Goal: Task Accomplishment & Management: Manage account settings

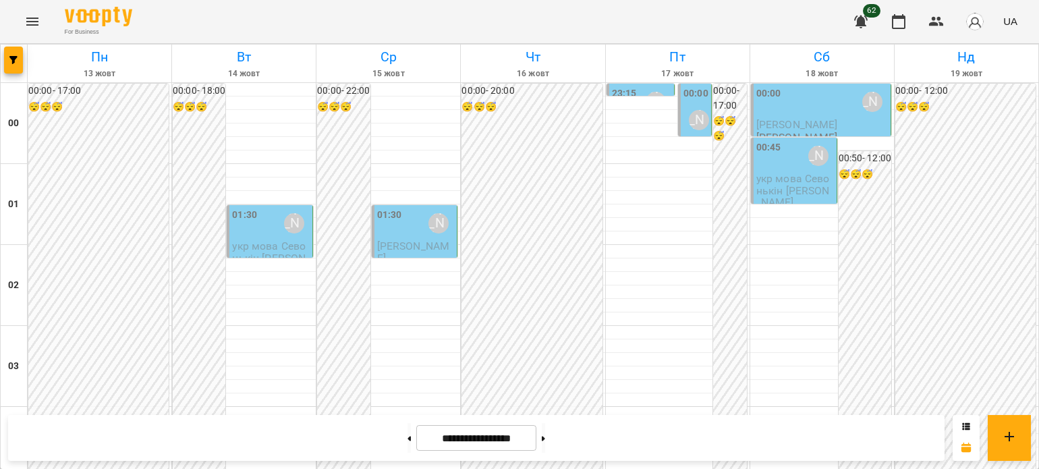
scroll to position [1280, 0]
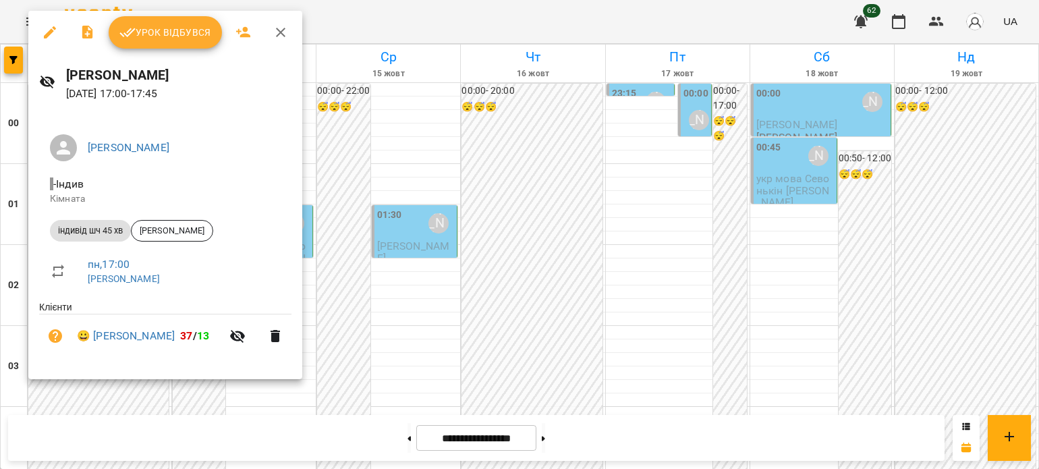
click at [170, 43] on button "Урок відбувся" at bounding box center [165, 32] width 113 height 32
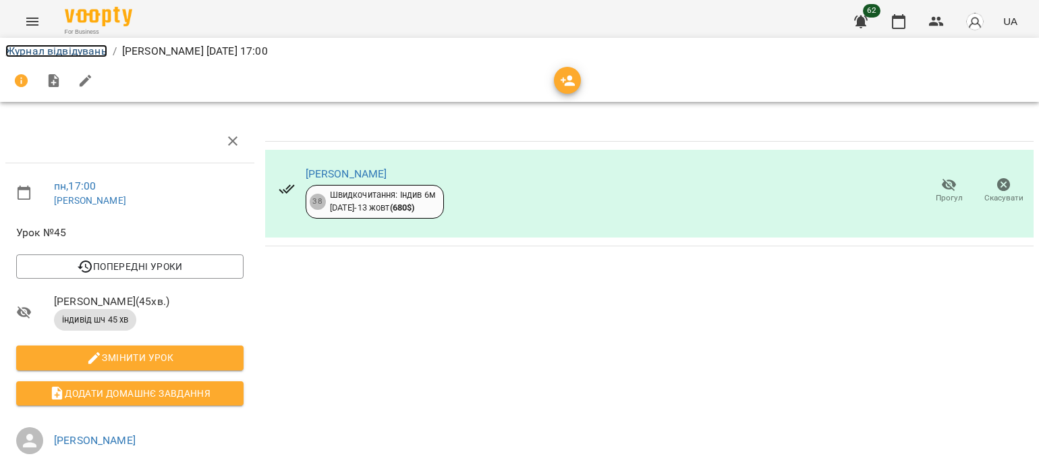
click at [78, 50] on link "Журнал відвідувань" at bounding box center [56, 51] width 102 height 13
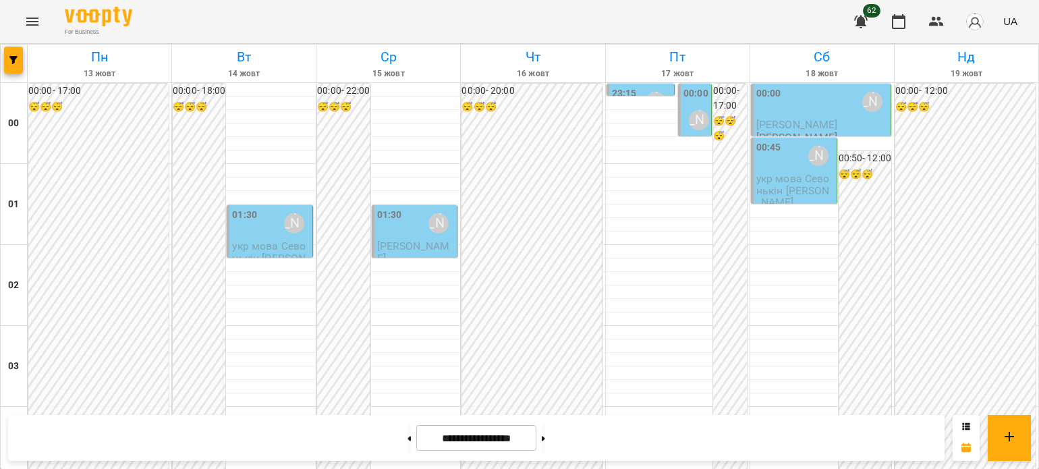
scroll to position [877, 0]
click at [408, 439] on button at bounding box center [409, 438] width 3 height 30
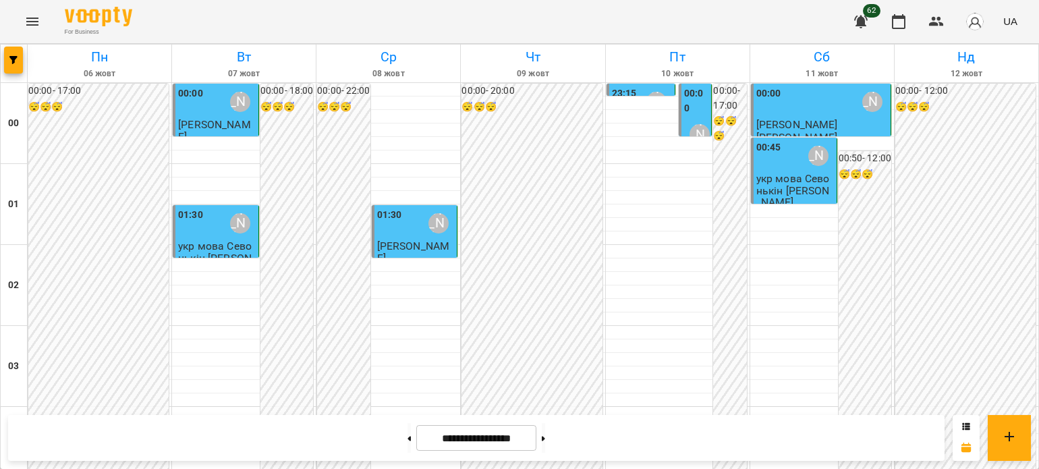
scroll to position [1350, 0]
click at [545, 439] on button at bounding box center [543, 438] width 3 height 30
type input "**********"
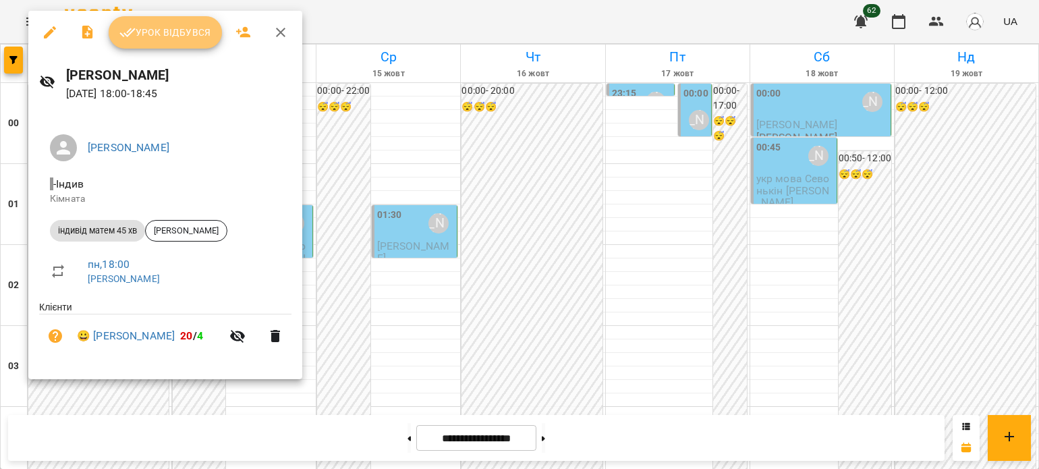
click at [154, 45] on button "Урок відбувся" at bounding box center [165, 32] width 113 height 32
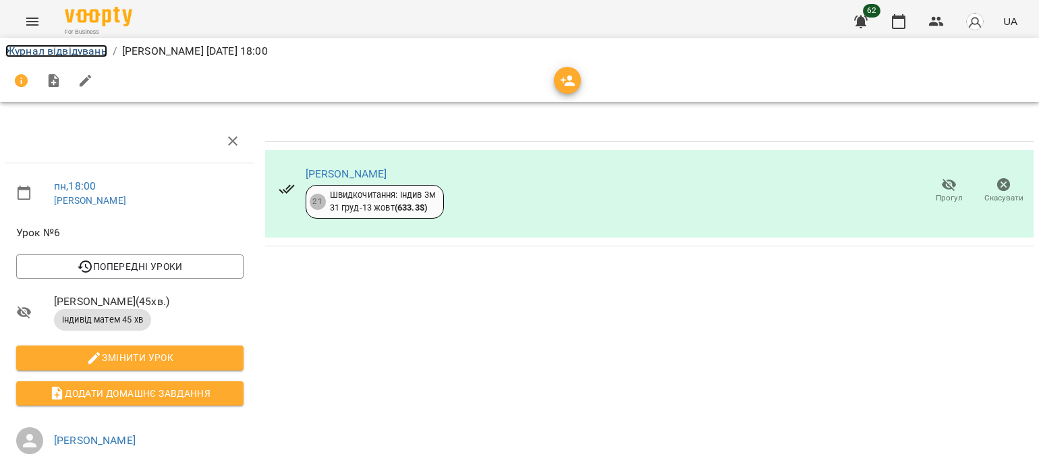
click at [57, 53] on link "Журнал відвідувань" at bounding box center [56, 51] width 102 height 13
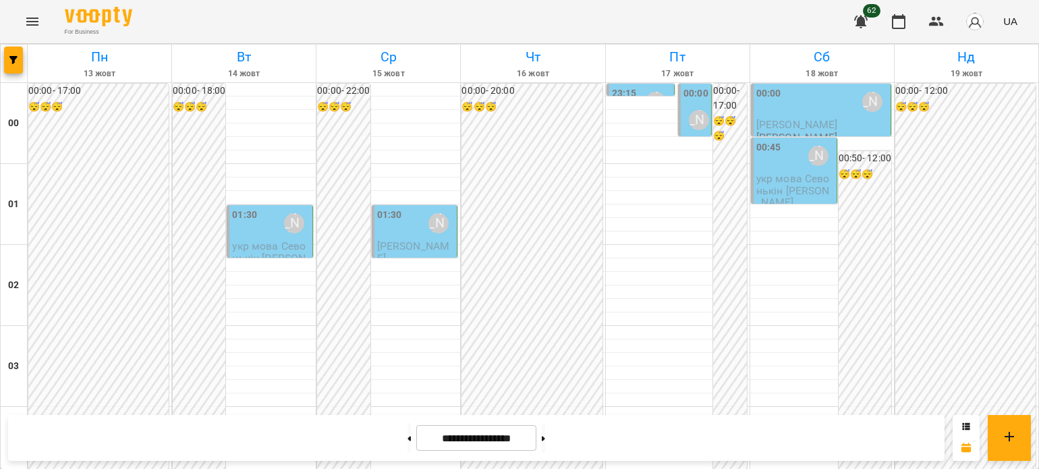
scroll to position [1484, 0]
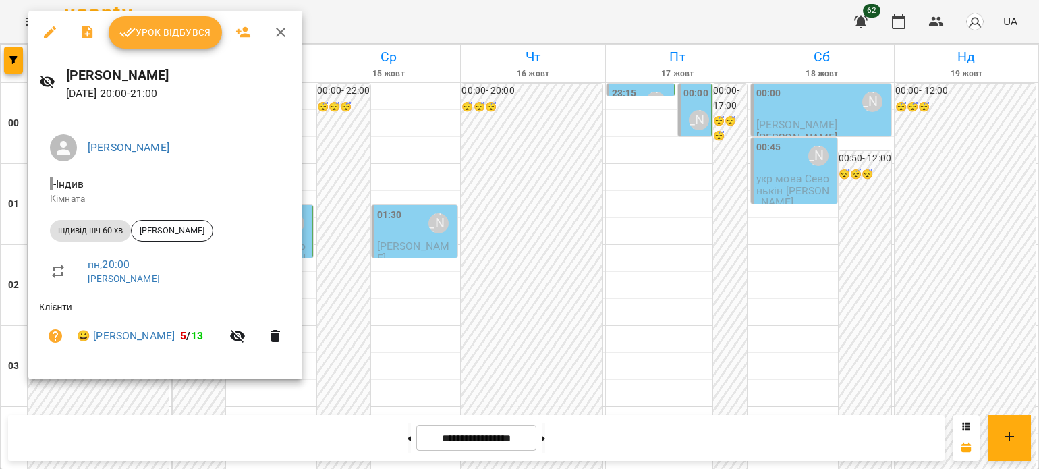
click at [187, 25] on span "Урок відбувся" at bounding box center [165, 32] width 92 height 16
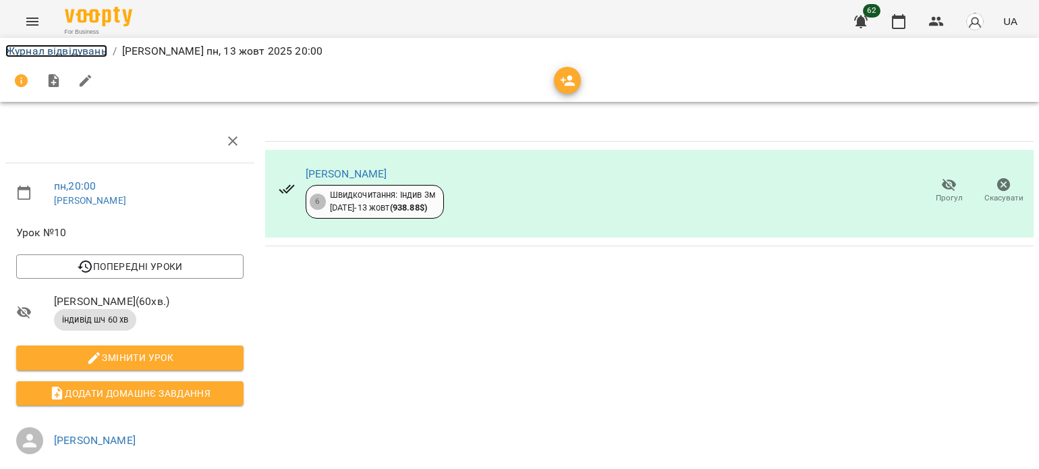
click at [54, 51] on link "Журнал відвідувань" at bounding box center [56, 51] width 102 height 13
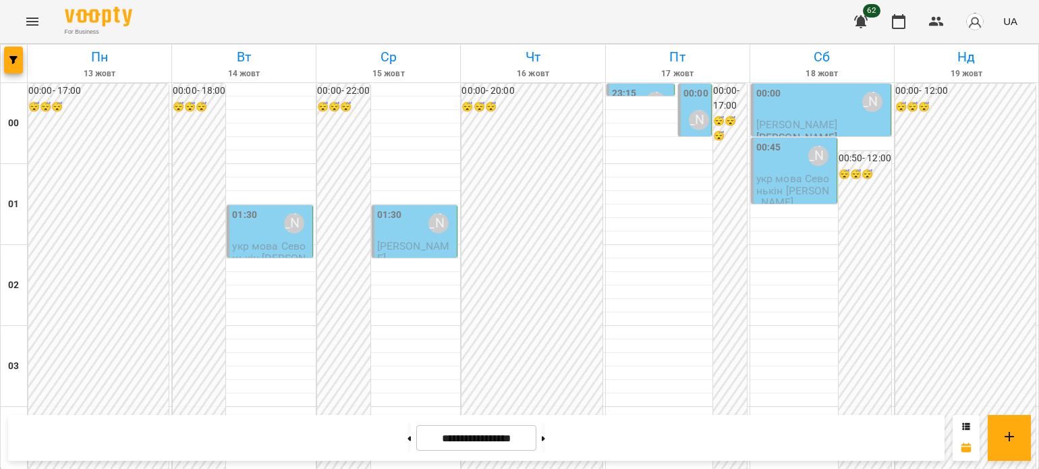
scroll to position [1552, 0]
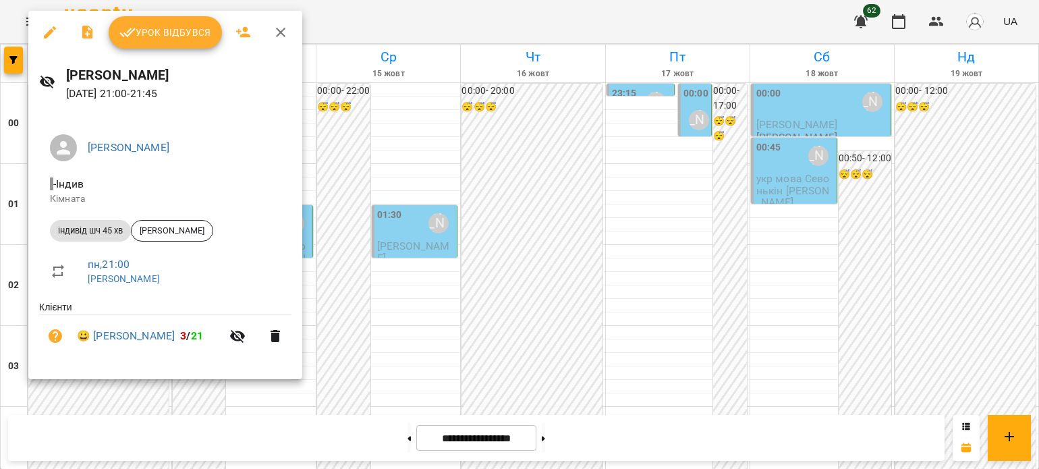
click at [138, 43] on button "Урок відбувся" at bounding box center [165, 32] width 113 height 32
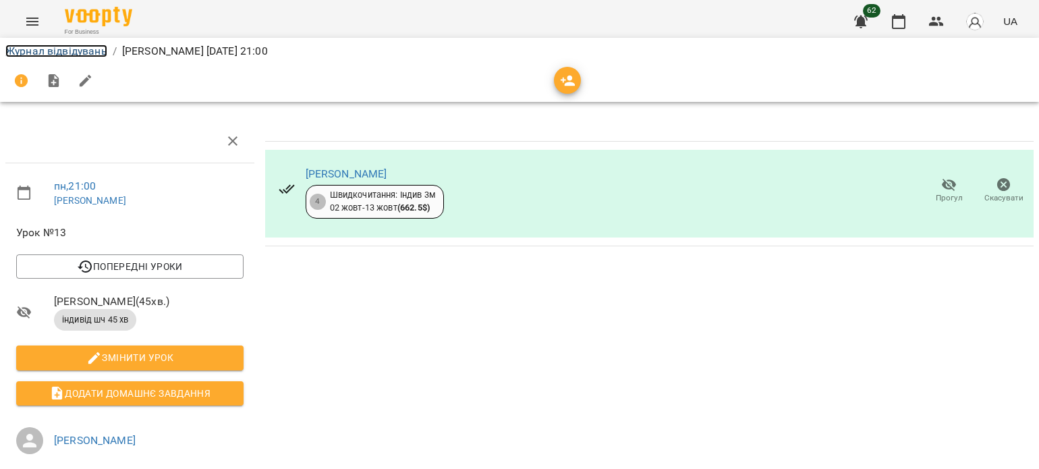
click at [89, 51] on link "Журнал відвідувань" at bounding box center [56, 51] width 102 height 13
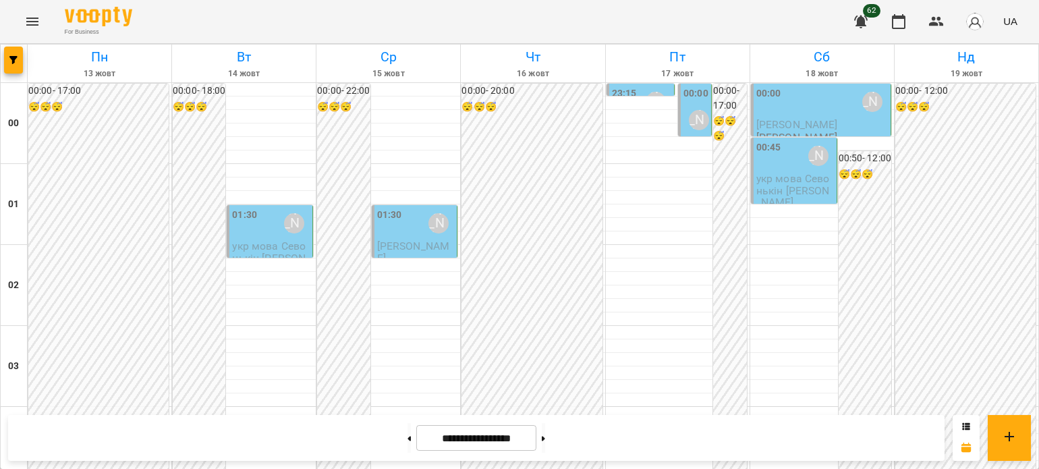
scroll to position [1617, 0]
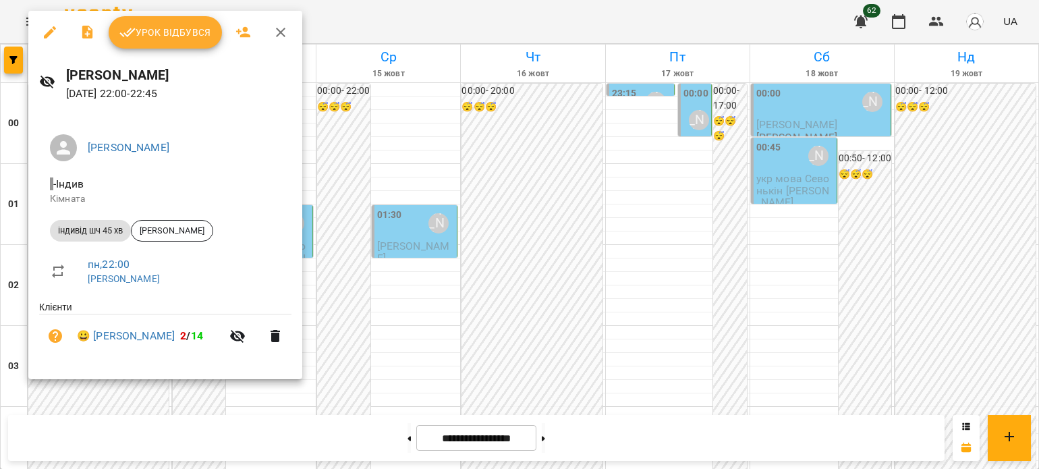
click at [140, 40] on span "Урок відбувся" at bounding box center [165, 32] width 92 height 16
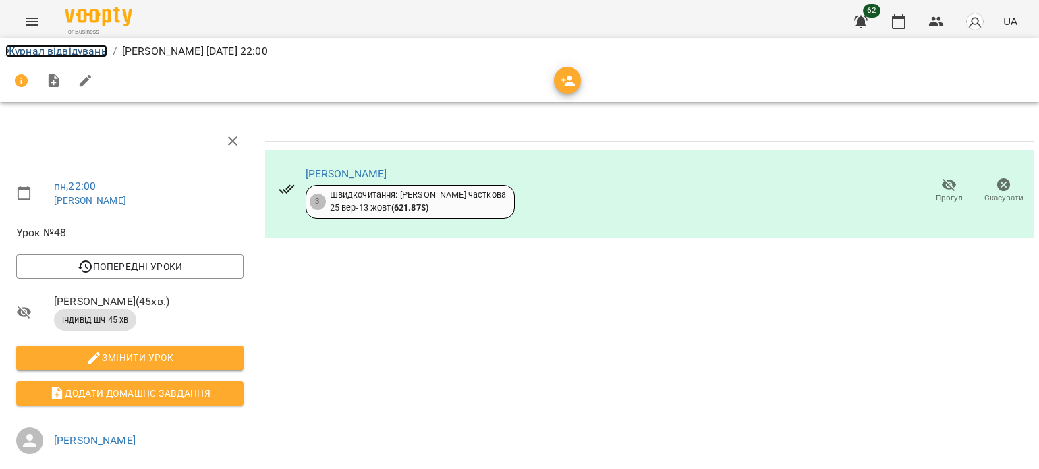
click at [70, 50] on link "Журнал відвідувань" at bounding box center [56, 51] width 102 height 13
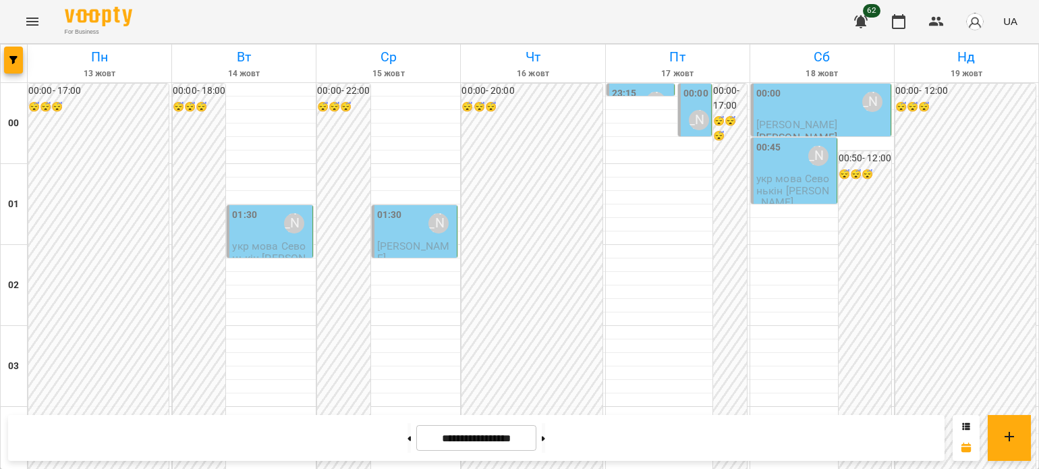
scroll to position [1617, 0]
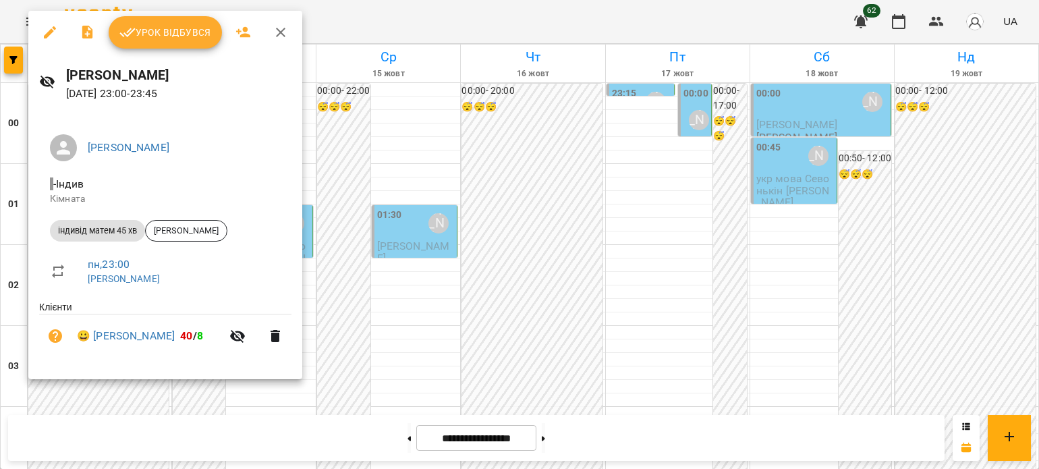
click at [155, 30] on span "Урок відбувся" at bounding box center [165, 32] width 92 height 16
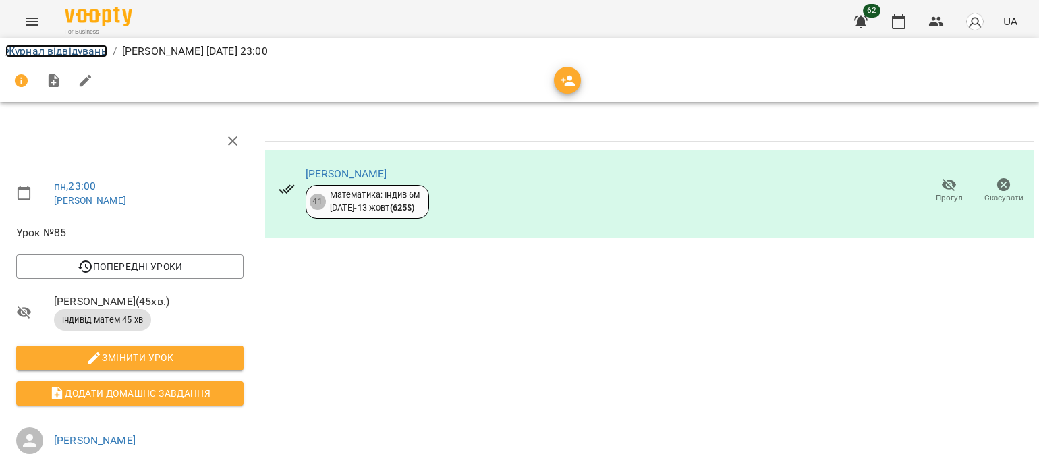
click at [29, 53] on link "Журнал відвідувань" at bounding box center [56, 51] width 102 height 13
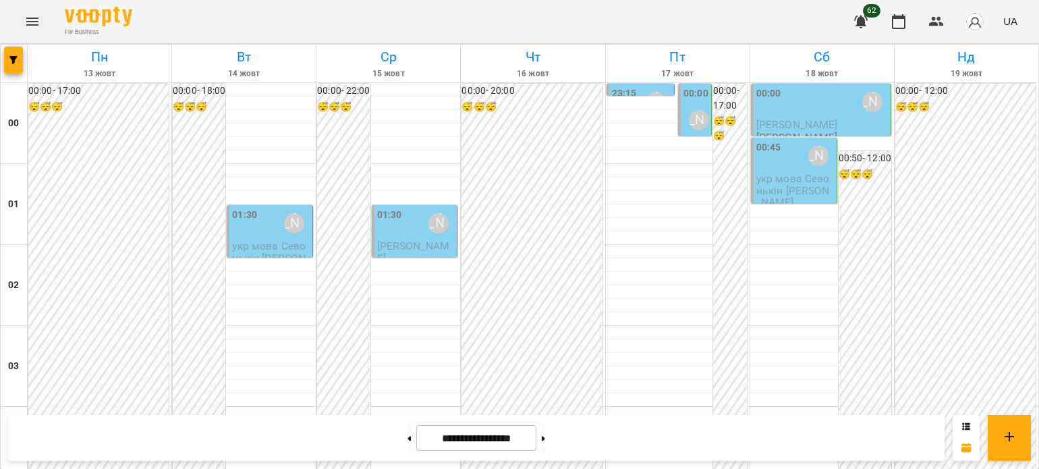
click at [256, 227] on div "01:30 [PERSON_NAME]" at bounding box center [271, 223] width 78 height 31
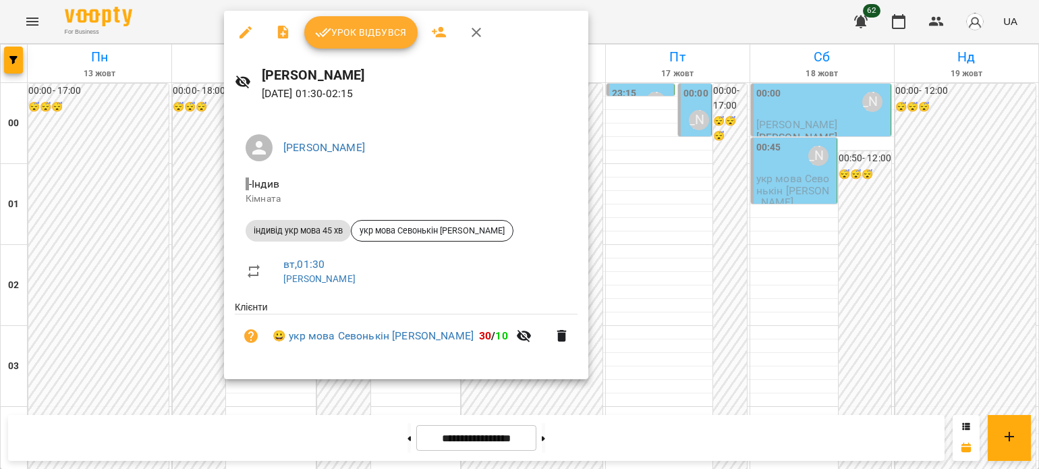
click at [480, 32] on icon "button" at bounding box center [476, 32] width 16 height 16
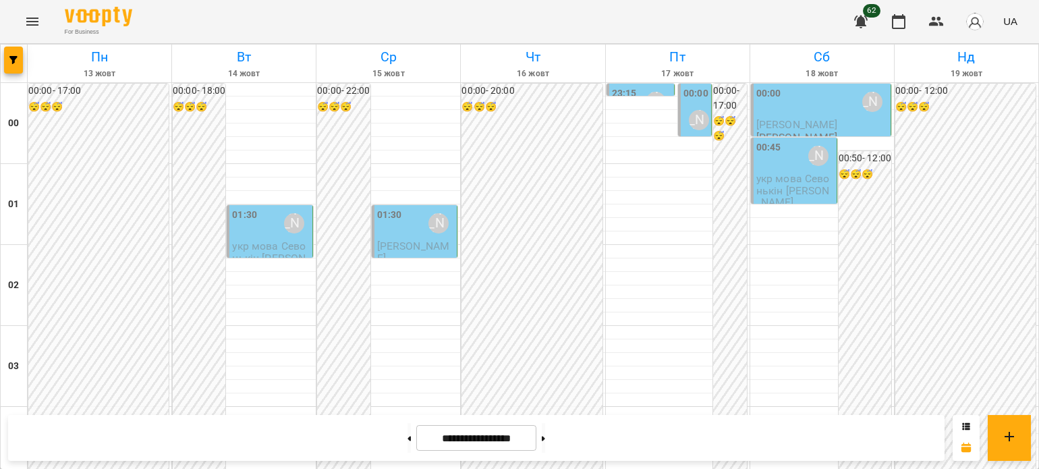
scroll to position [1484, 0]
